Goal: Task Accomplishment & Management: Use online tool/utility

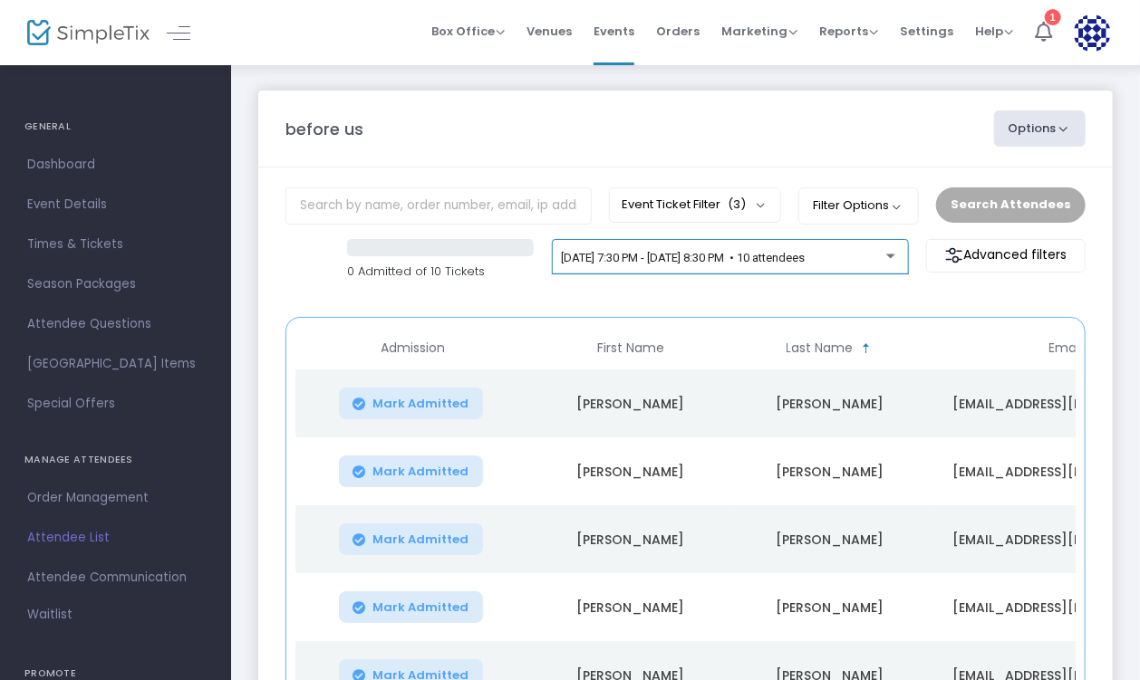
click at [892, 256] on div at bounding box center [890, 256] width 9 height 5
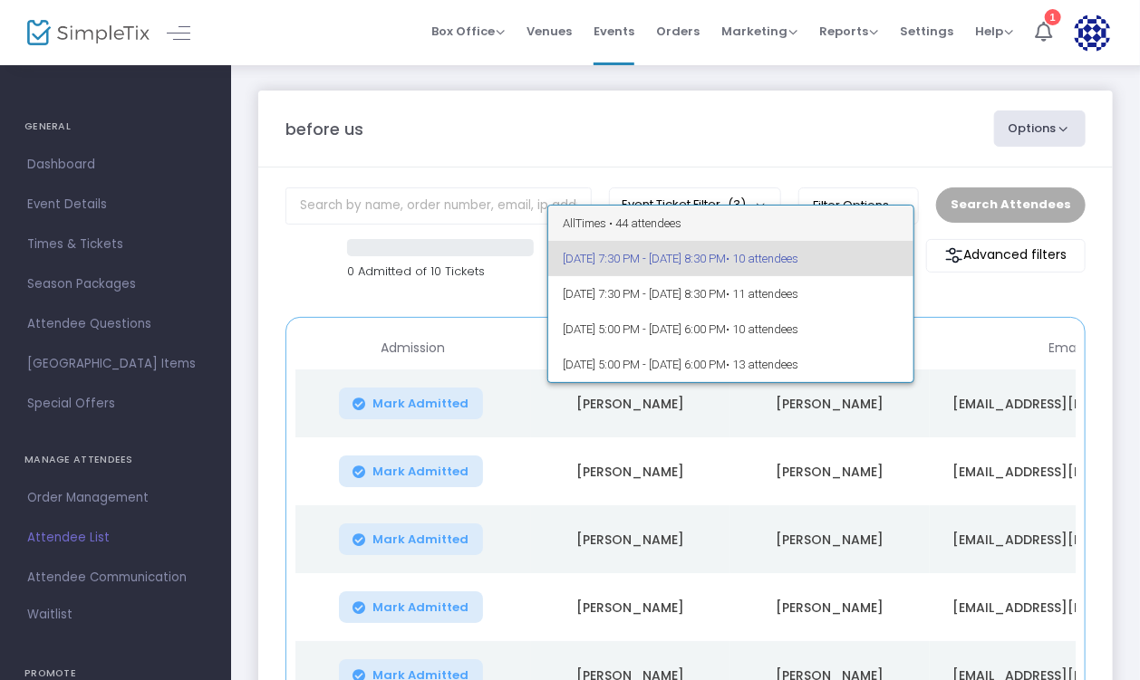
click at [665, 221] on span "All Times • 44 attendees" at bounding box center [731, 223] width 336 height 35
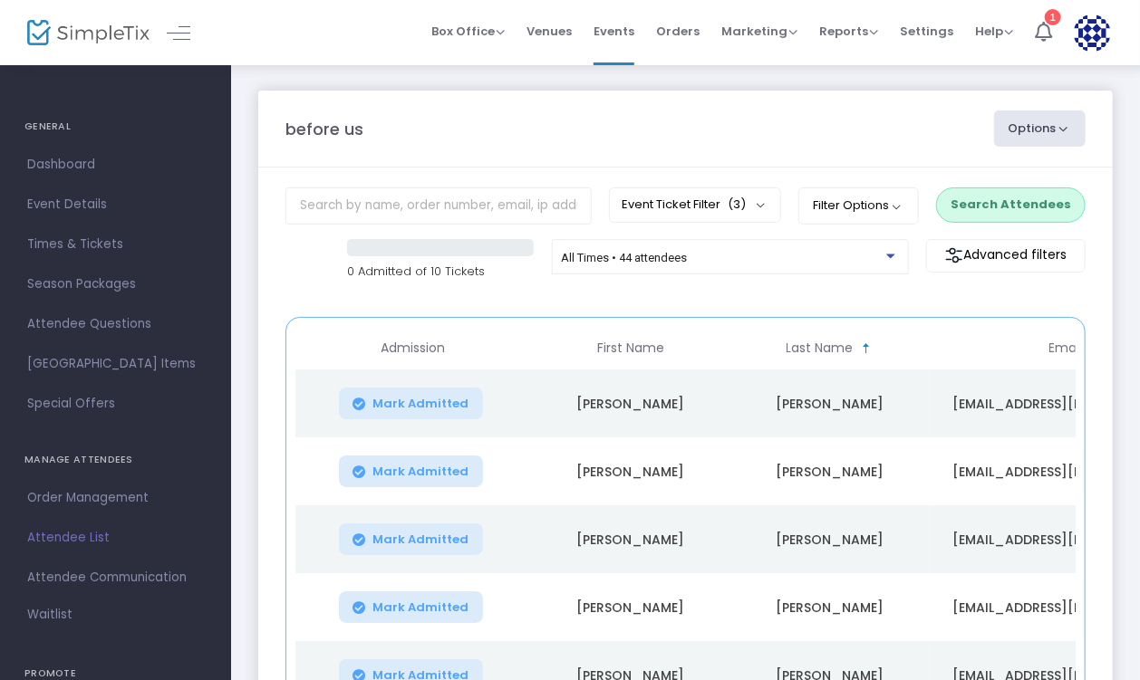
click at [1018, 206] on button "Search Attendees" at bounding box center [1010, 205] width 149 height 34
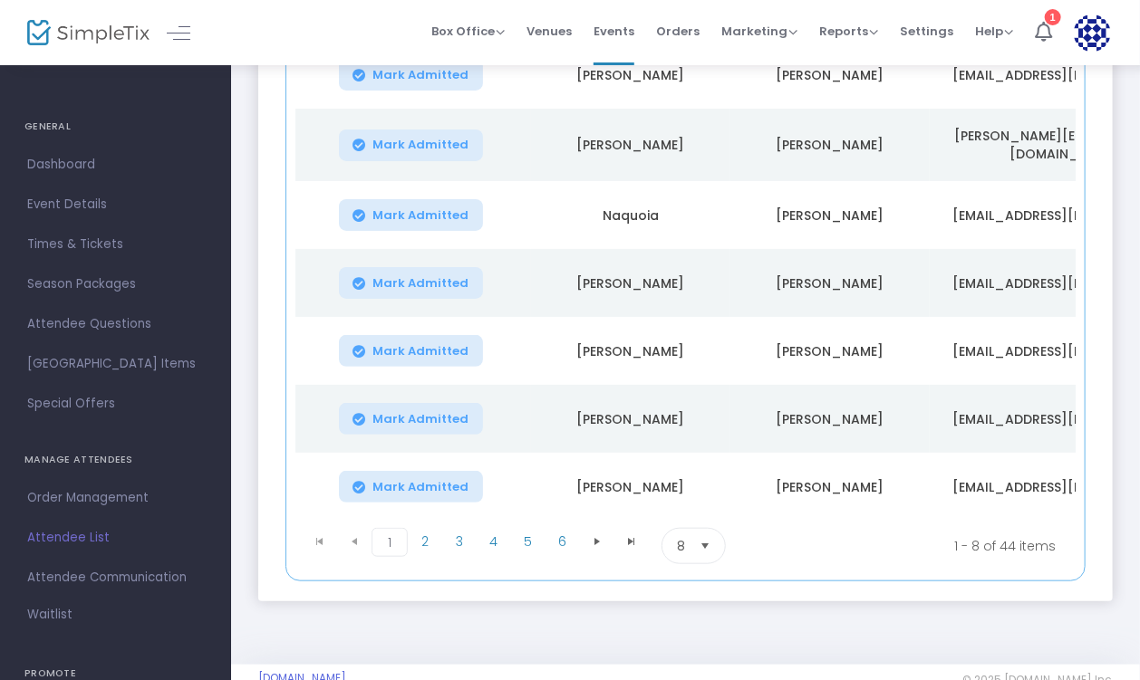
scroll to position [400, 0]
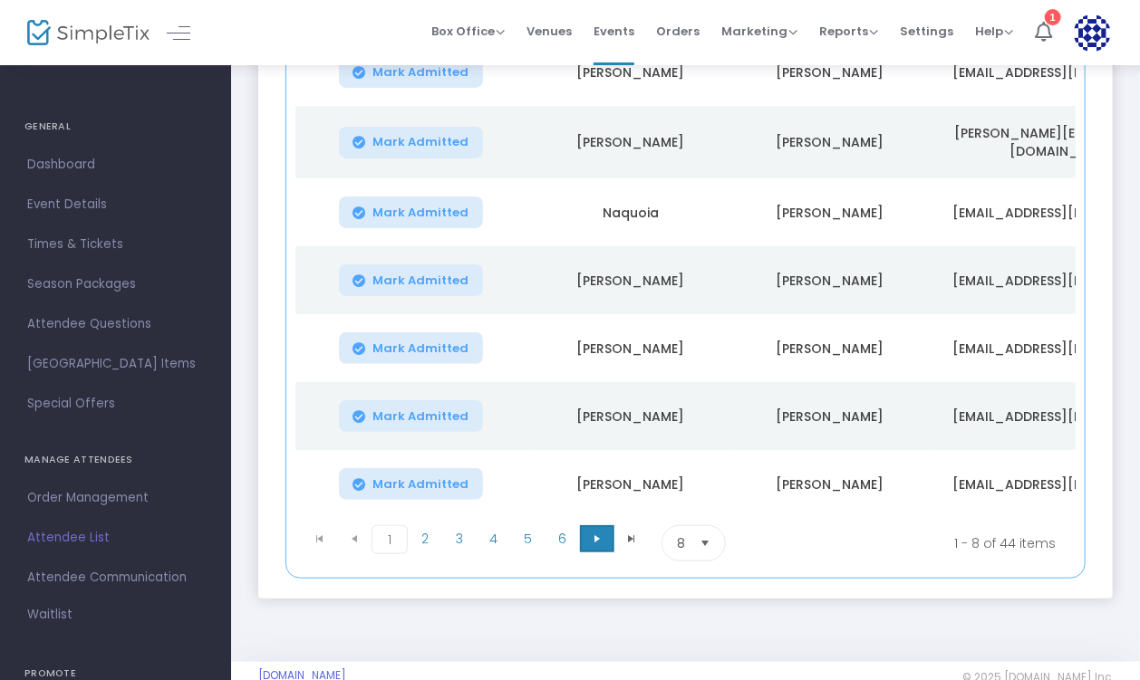
click at [598, 537] on span "Go to the next page" at bounding box center [597, 539] width 14 height 14
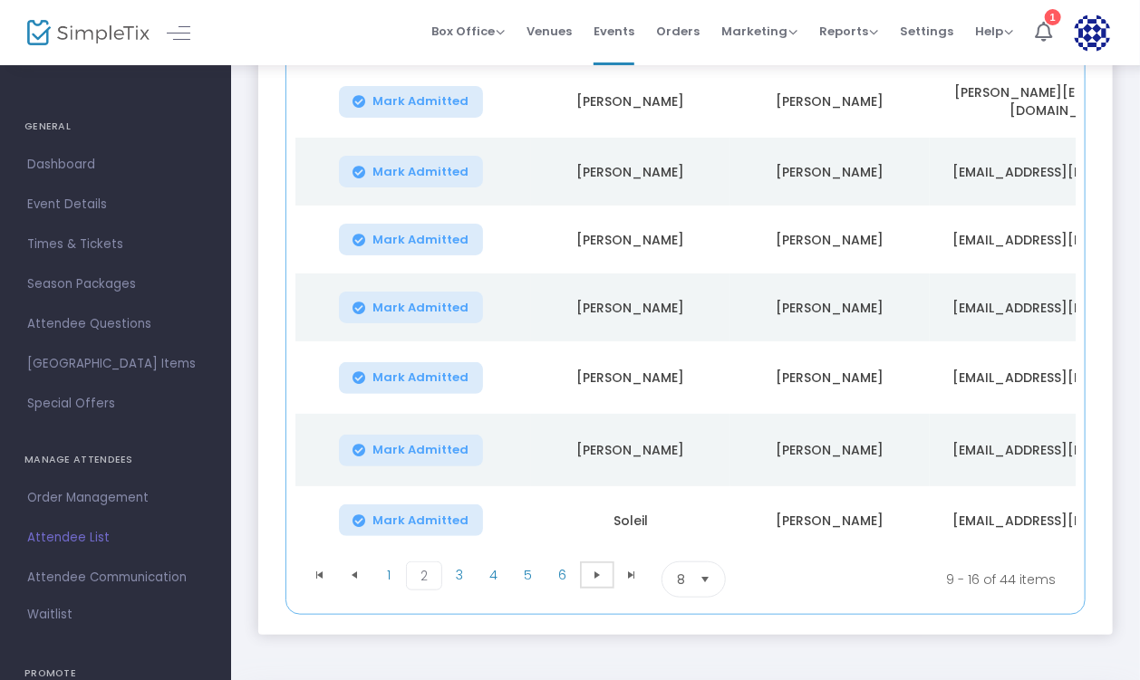
scroll to position [374, 0]
click at [595, 572] on span "Go to the next page" at bounding box center [597, 573] width 14 height 14
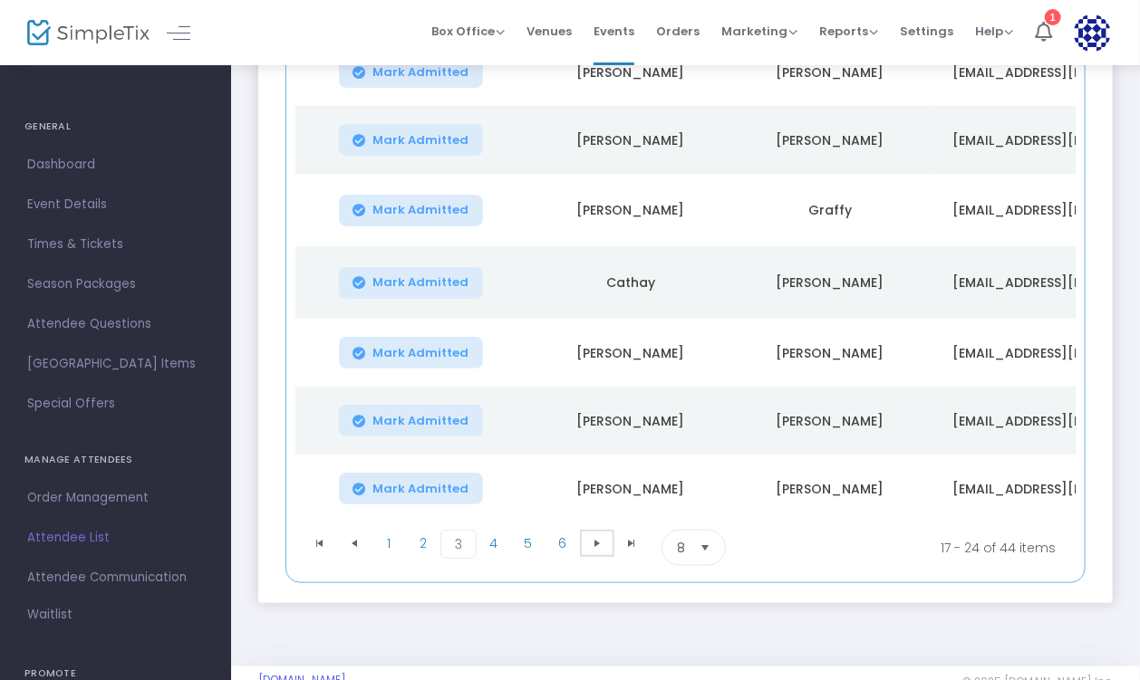
scroll to position [402, 0]
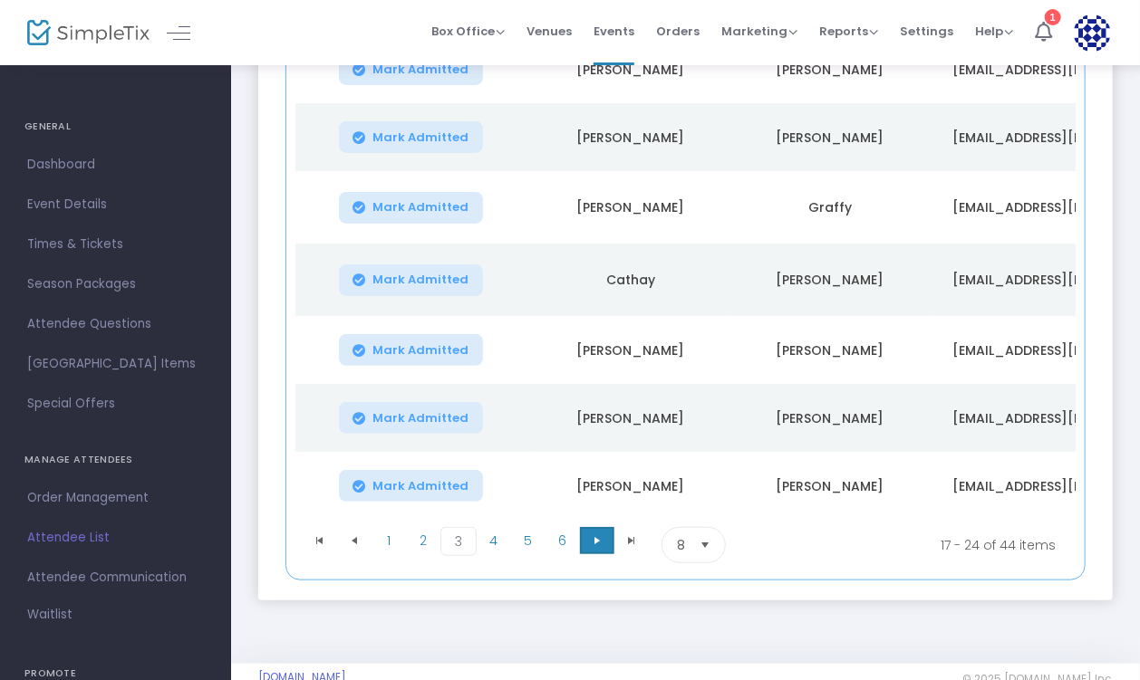
click at [599, 545] on span "Go to the next page" at bounding box center [597, 541] width 14 height 14
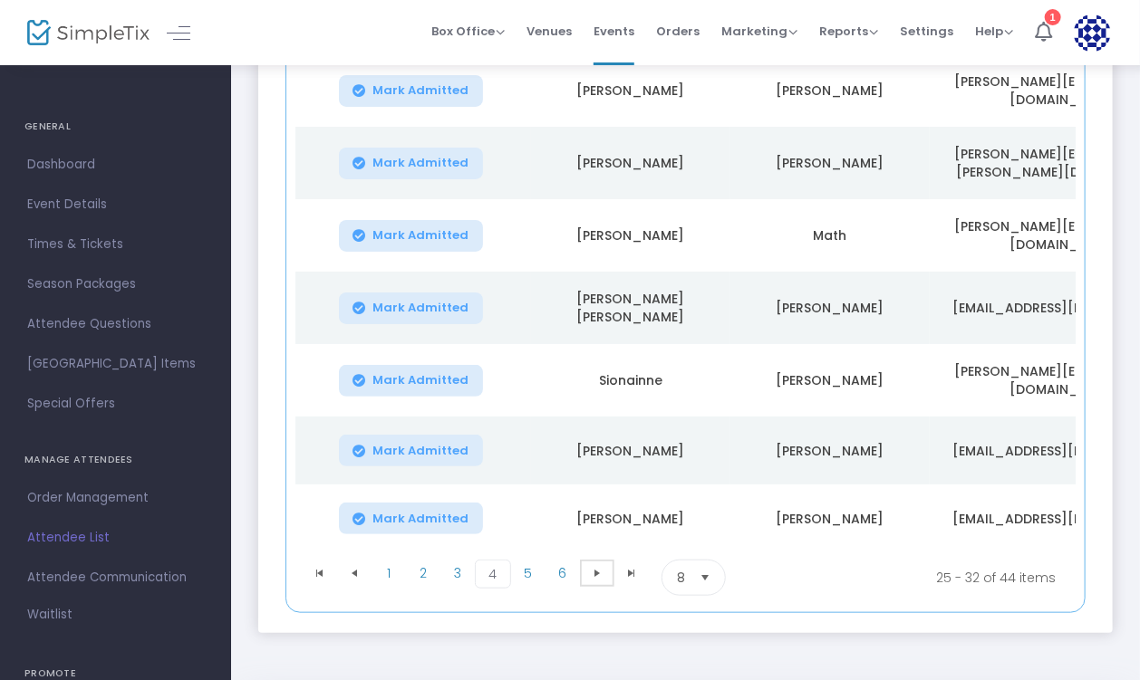
scroll to position [385, 0]
click at [600, 564] on span "Go to the next page" at bounding box center [597, 571] width 14 height 14
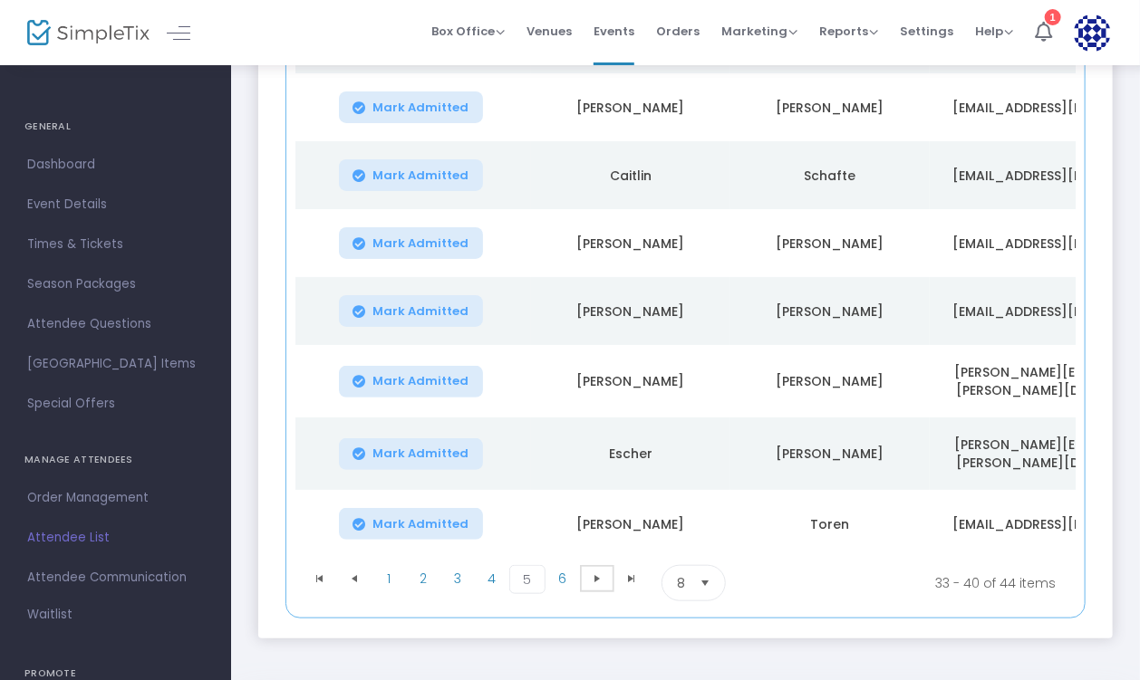
scroll to position [371, 0]
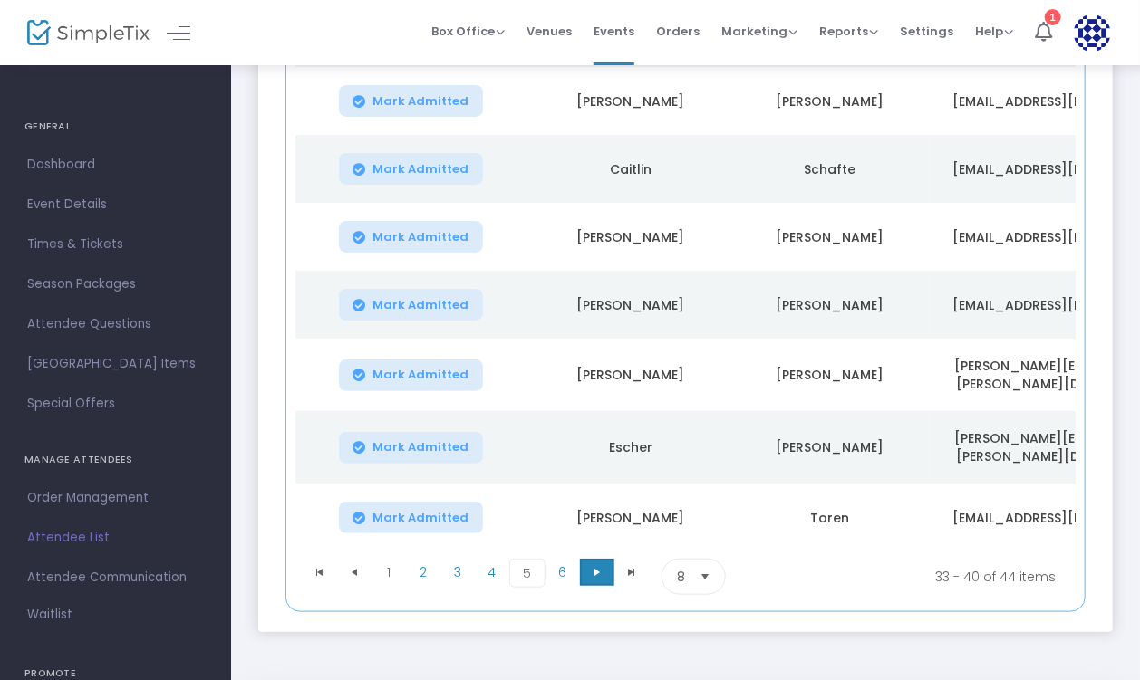
click at [596, 568] on span "Go to the next page" at bounding box center [597, 572] width 14 height 14
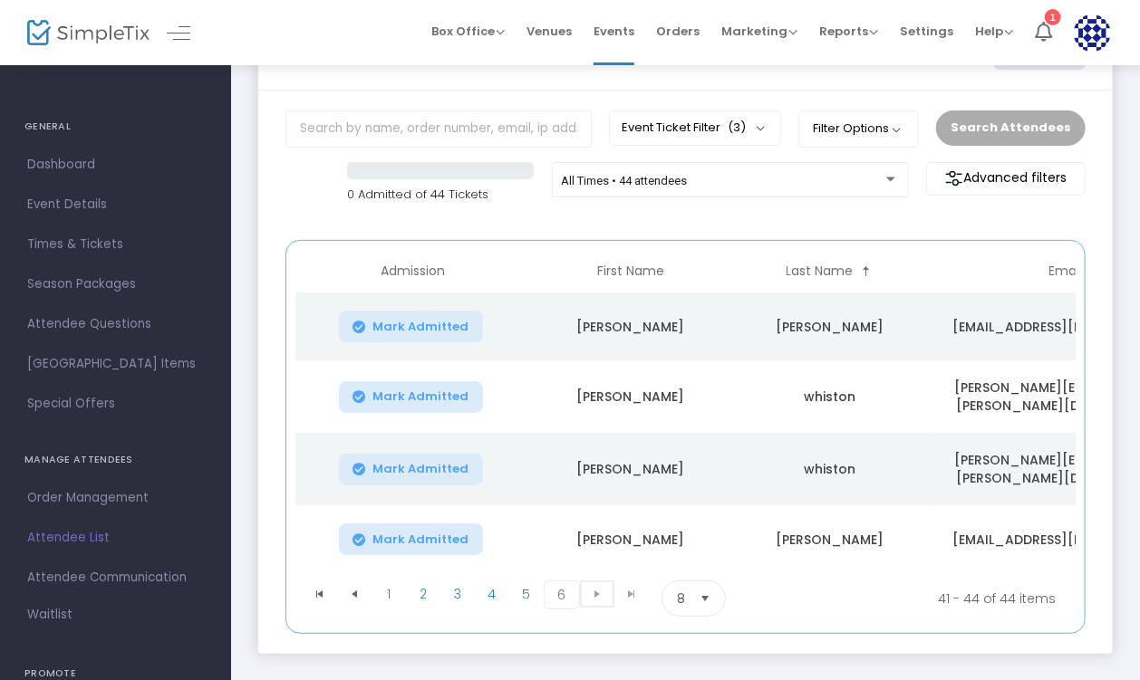
scroll to position [0, 0]
